Goal: Entertainment & Leisure: Consume media (video, audio)

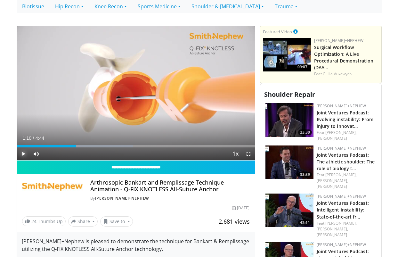
click at [22, 154] on span "Video Player" at bounding box center [23, 153] width 13 height 13
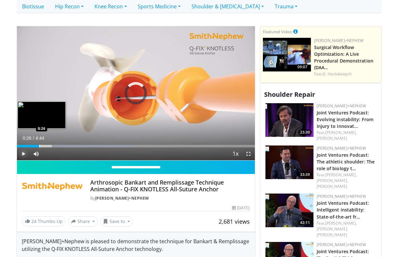
click at [39, 146] on div "Progress Bar" at bounding box center [39, 146] width 1 height 3
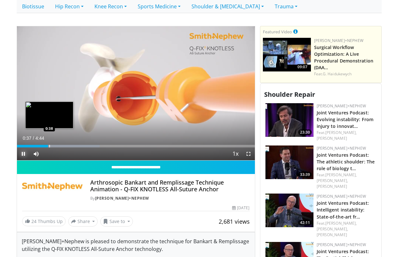
click at [49, 146] on div "Progress Bar" at bounding box center [49, 146] width 1 height 3
click at [53, 145] on div "Progress Bar" at bounding box center [53, 146] width 1 height 3
click at [55, 145] on div "Progress Bar" at bounding box center [55, 146] width 1 height 3
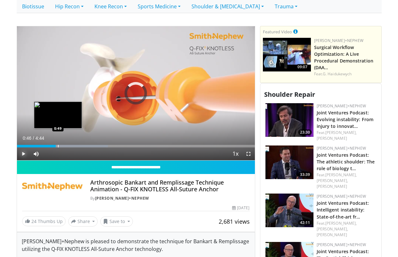
click at [58, 145] on div "Progress Bar" at bounding box center [58, 146] width 1 height 3
click at [61, 145] on div "Progress Bar" at bounding box center [61, 146] width 1 height 3
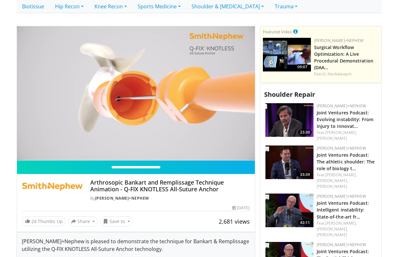
click at [24, 152] on div "10 seconds Tap to unmute" at bounding box center [136, 93] width 238 height 134
